Goal: Find specific page/section: Find specific page/section

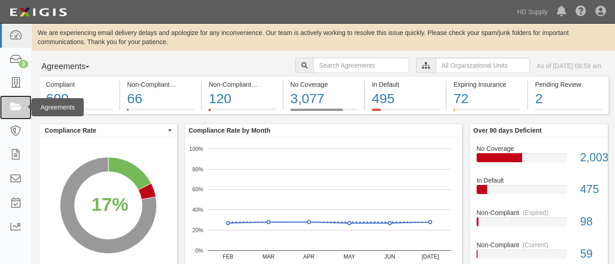
click at [16, 112] on icon at bounding box center [15, 107] width 13 height 10
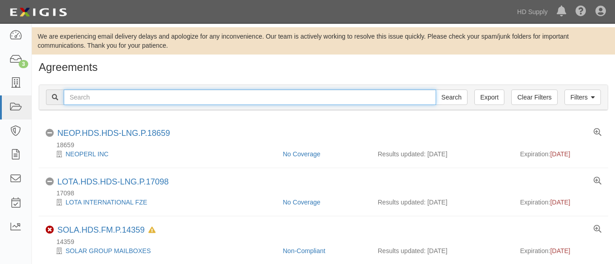
click at [98, 96] on input "text" at bounding box center [250, 97] width 372 height 15
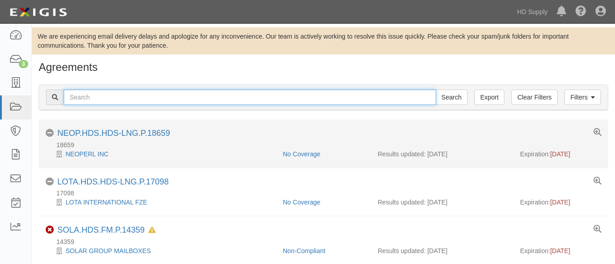
type input "Fisher Critical Services, LLC"
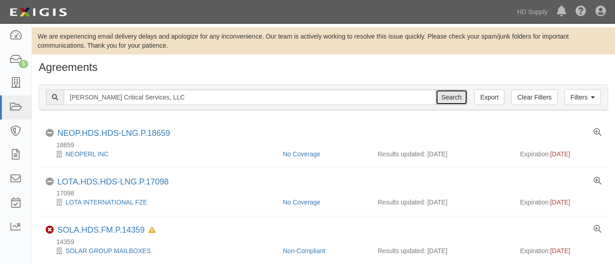
click at [442, 93] on input "Search" at bounding box center [451, 97] width 32 height 15
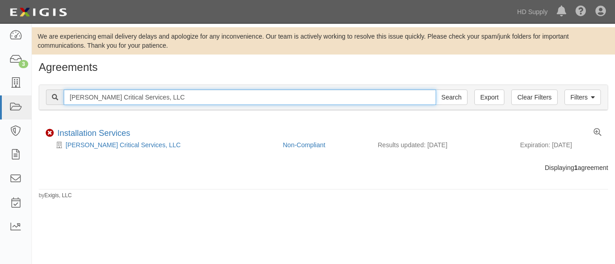
click at [179, 101] on input "[PERSON_NAME] Critical Services, LLC" at bounding box center [250, 97] width 372 height 15
type input "F"
type input "TNZ services LLC"
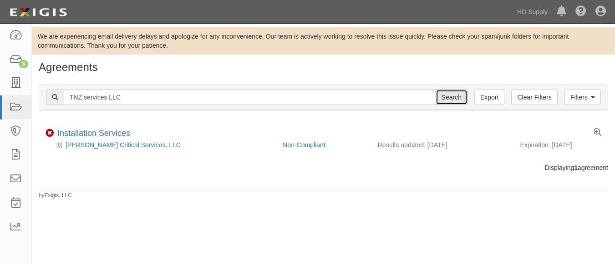
click at [450, 94] on input "Search" at bounding box center [451, 97] width 32 height 15
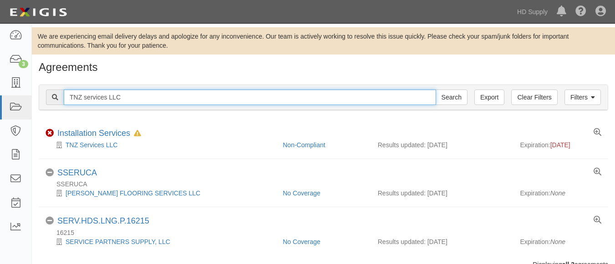
click at [152, 97] on input "TNZ services LLC" at bounding box center [250, 97] width 372 height 15
type input "T"
